Goal: Communication & Community: Participate in discussion

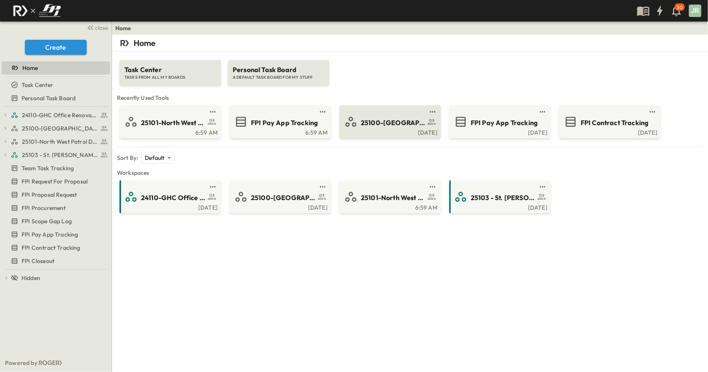
click at [369, 112] on link at bounding box center [388, 112] width 80 height 7
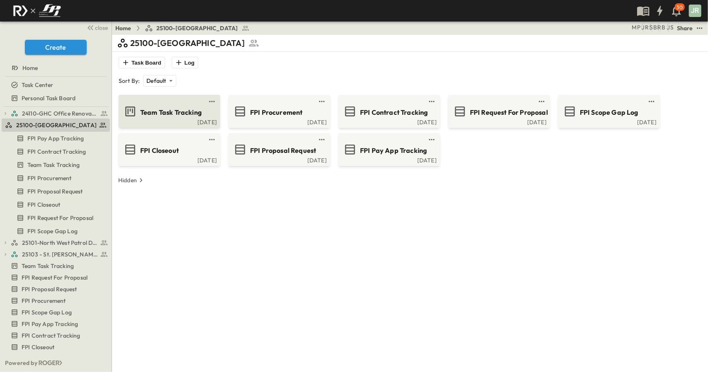
click at [202, 115] on div "Team Task Tracking" at bounding box center [176, 111] width 73 height 11
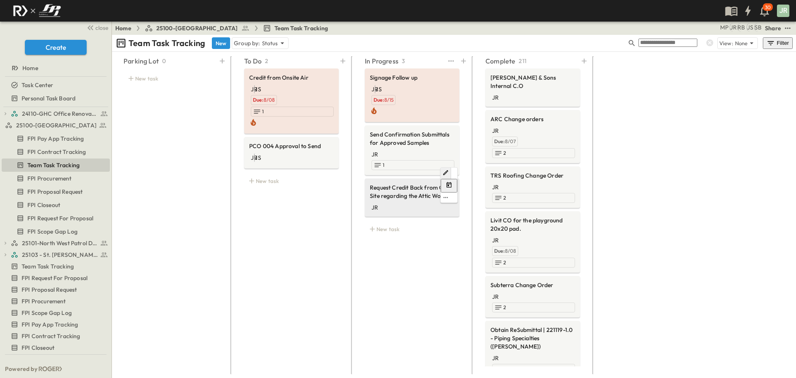
click at [401, 183] on span "Request Credit Back from On-Site regarding the Attic Work" at bounding box center [412, 191] width 85 height 17
